Goal: Find specific page/section: Find specific page/section

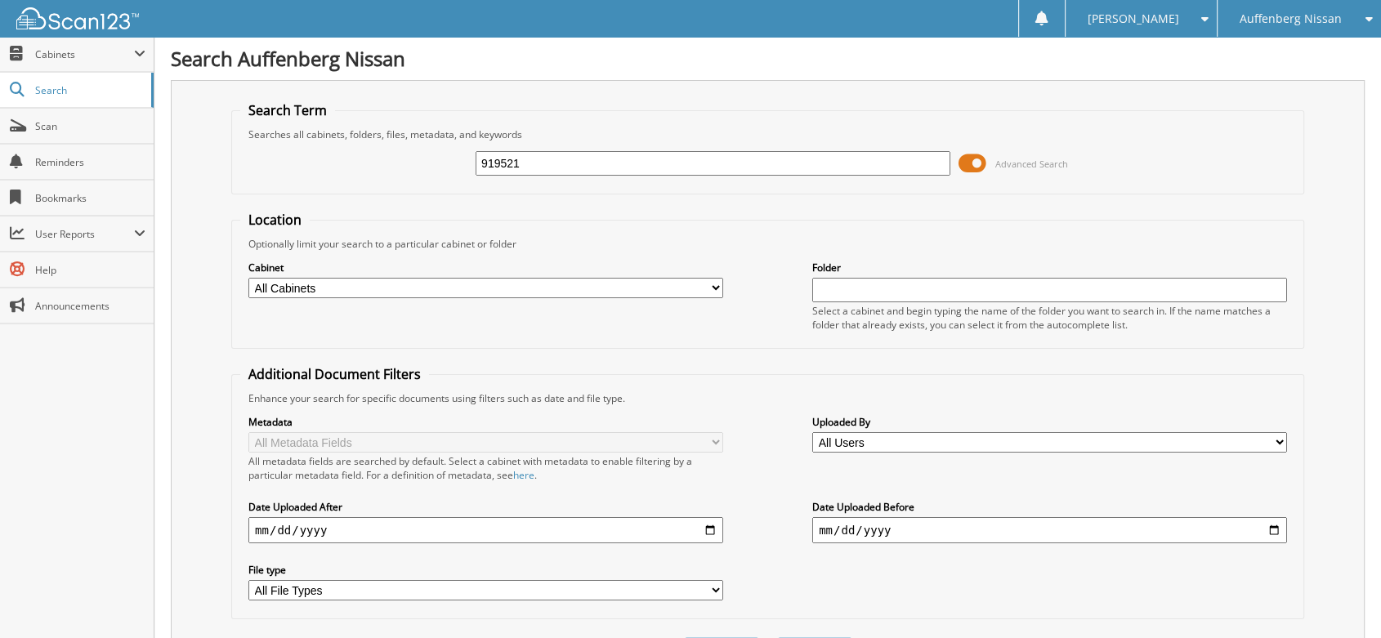
type input "919521"
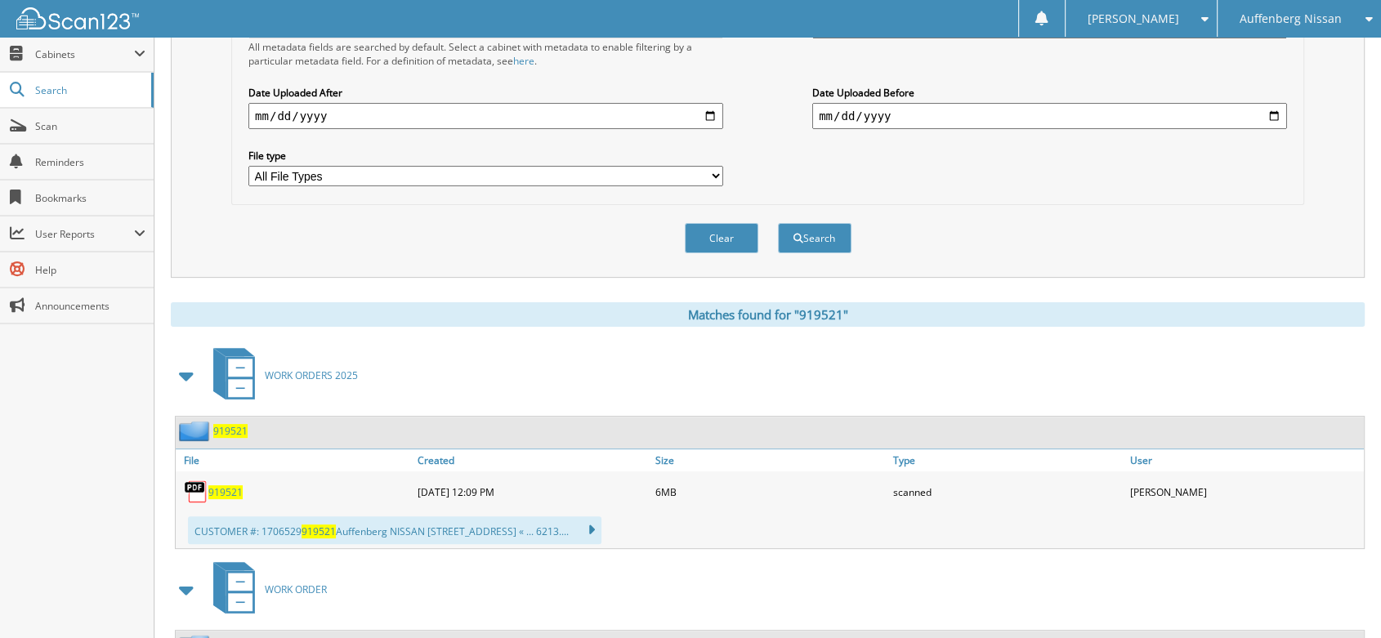
scroll to position [454, 0]
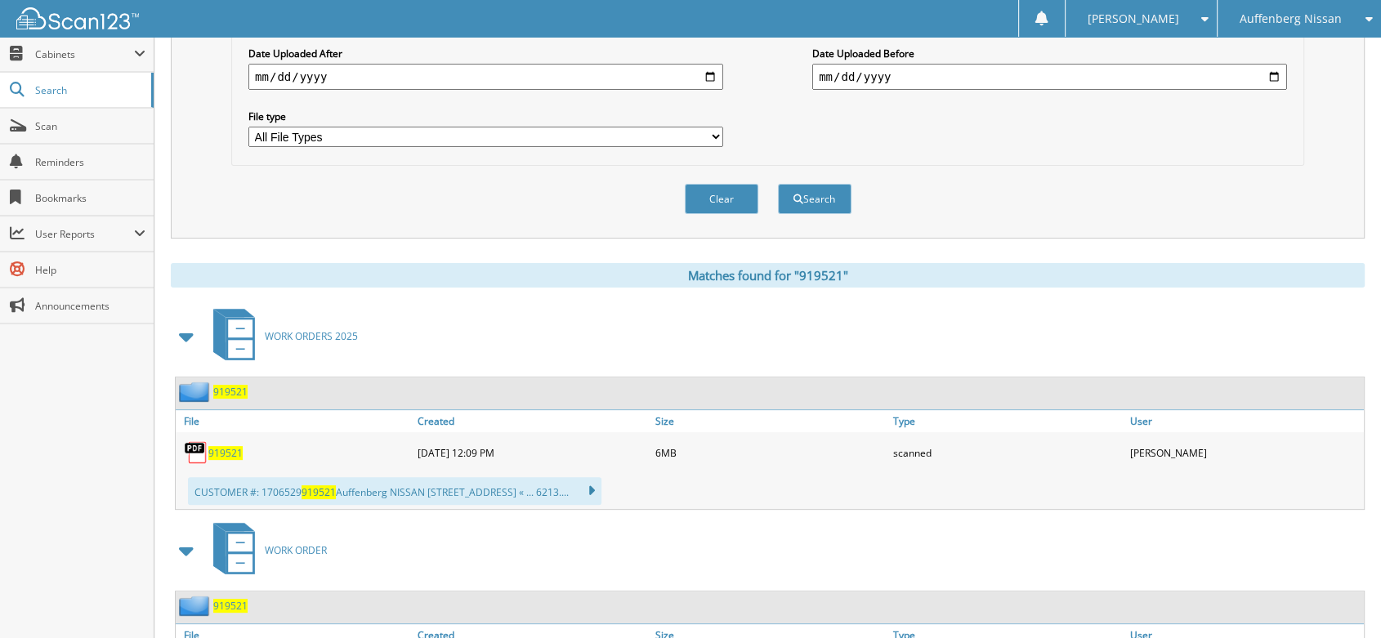
click at [231, 446] on span "919521" at bounding box center [225, 453] width 34 height 14
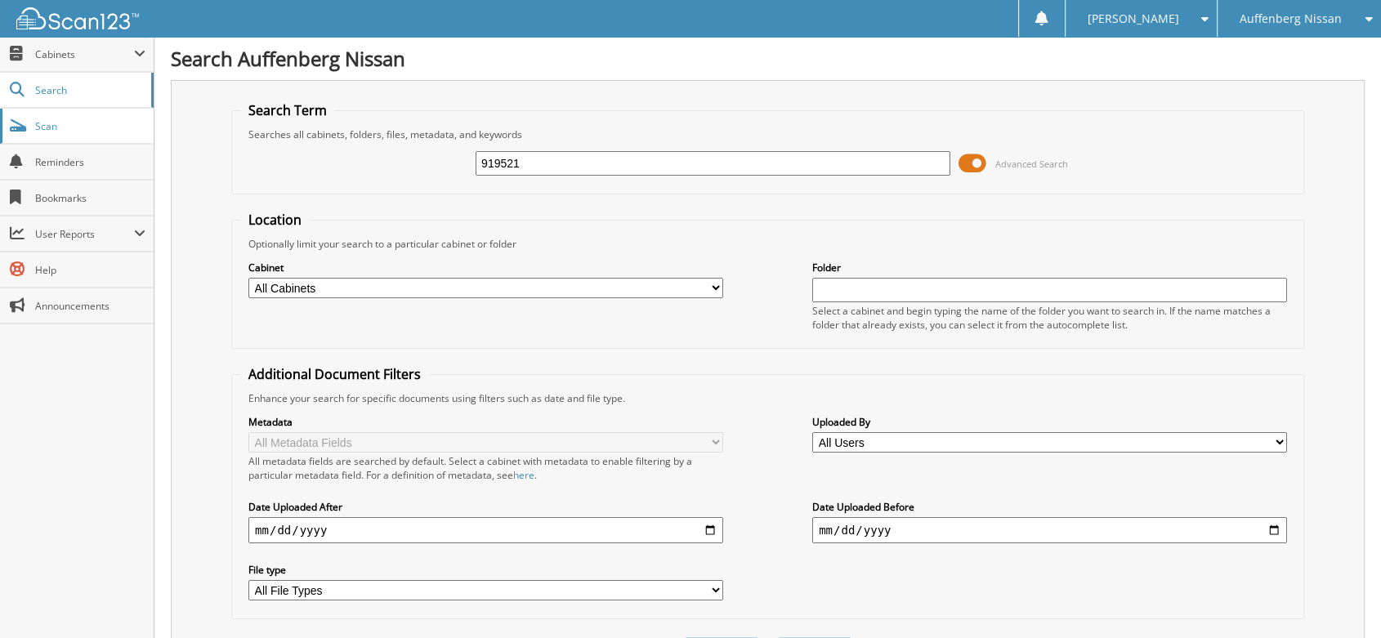
scroll to position [0, 0]
click at [42, 127] on span "Scan" at bounding box center [90, 126] width 110 height 14
